Goal: Task Accomplishment & Management: Manage account settings

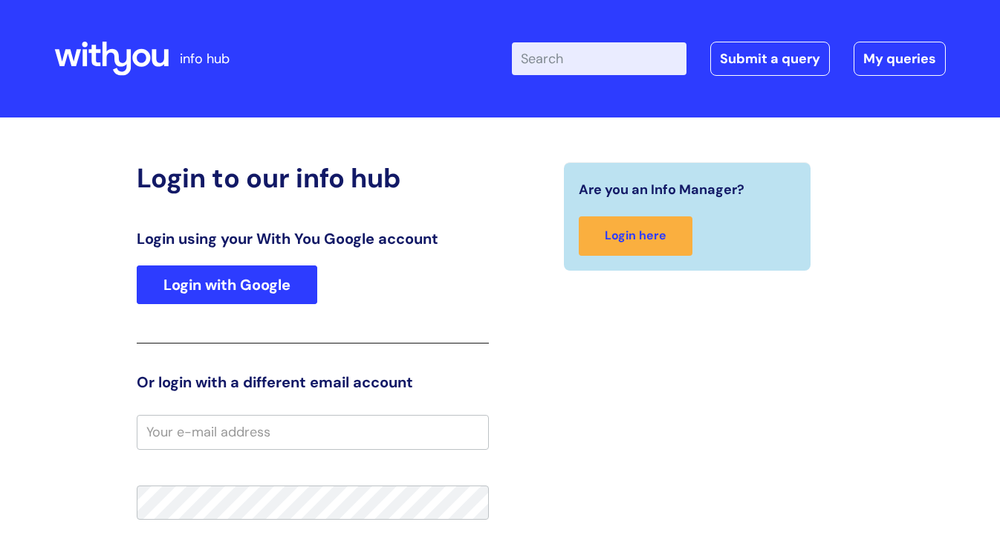
click at [287, 287] on link "Login with Google" at bounding box center [227, 284] width 181 height 39
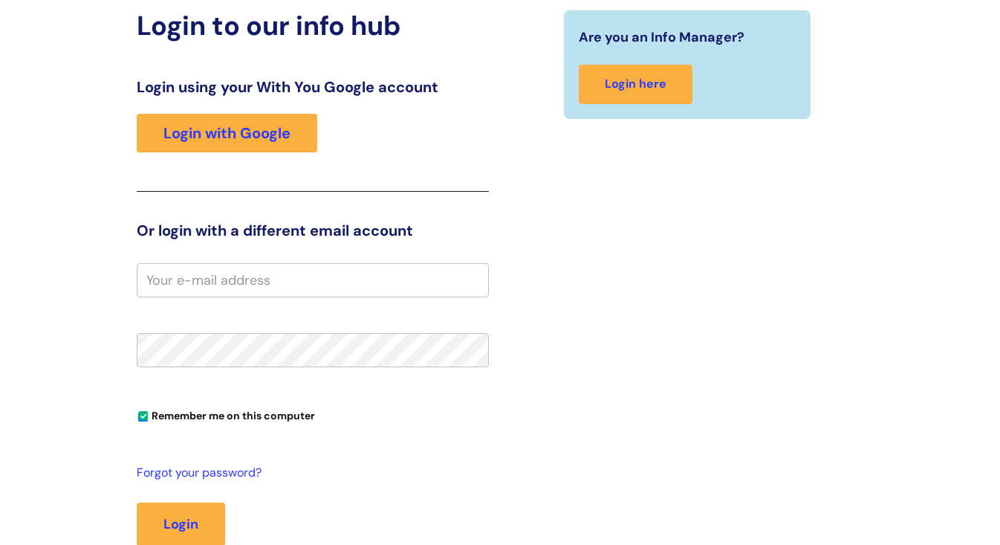
scroll to position [193, 0]
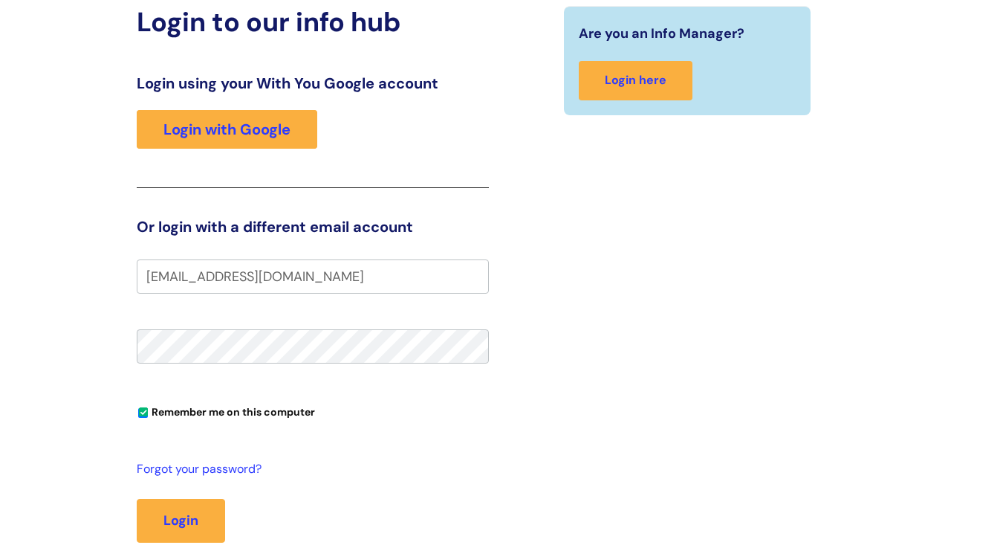
type input "power2learn@me.com"
click at [194, 514] on button "Login" at bounding box center [181, 520] width 88 height 43
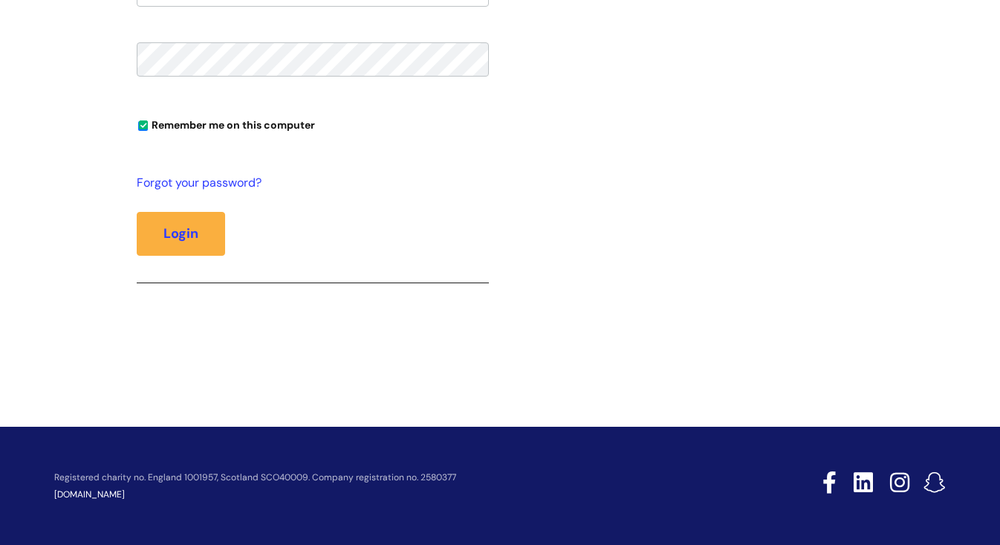
scroll to position [519, 0]
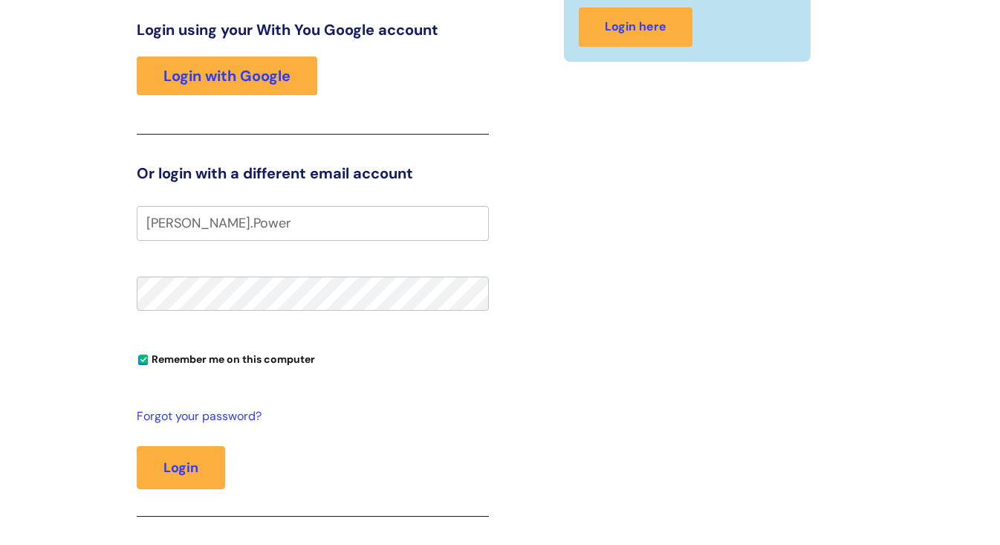
scroll to position [210, 0]
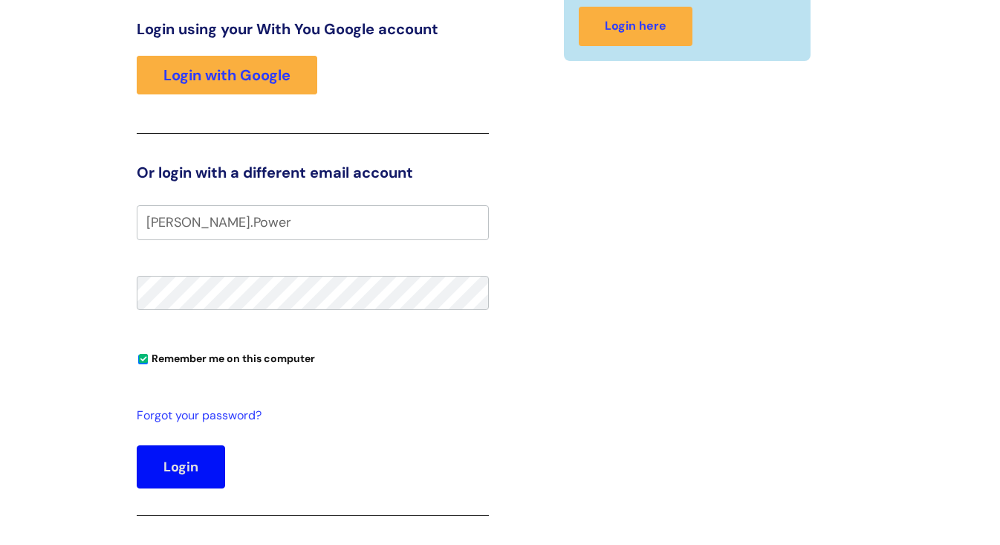
click at [203, 464] on button "Login" at bounding box center [181, 466] width 88 height 43
click at [186, 470] on button "Login" at bounding box center [181, 466] width 88 height 43
type input "H"
type input "[EMAIL_ADDRESS][DOMAIN_NAME]"
click at [178, 457] on button "Login" at bounding box center [181, 466] width 88 height 43
